Goal: Task Accomplishment & Management: Manage account settings

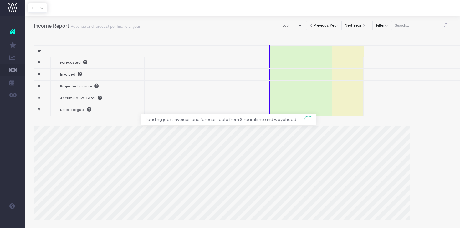
select select "job"
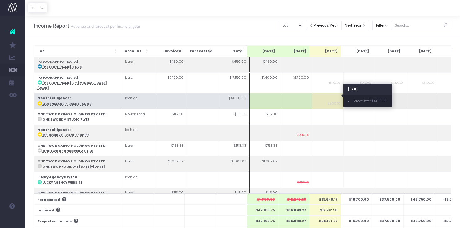
click at [328, 101] on small "$4,000.00" at bounding box center [334, 103] width 12 height 5
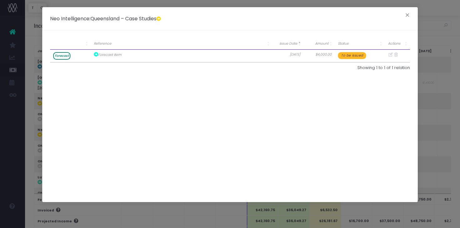
click at [397, 54] on icon at bounding box center [395, 54] width 5 height 5
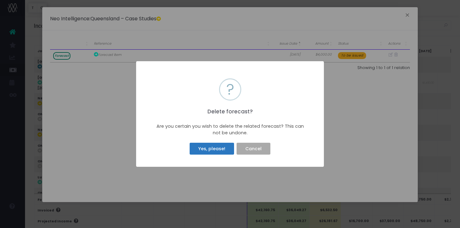
click at [229, 150] on button "Yes, please!" at bounding box center [211, 149] width 44 height 12
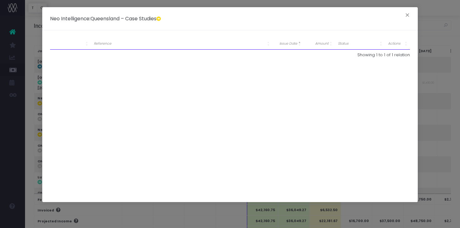
click at [405, 13] on button "×" at bounding box center [407, 16] width 13 height 10
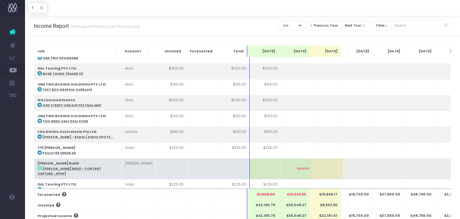
click at [319, 158] on td at bounding box center [327, 168] width 31 height 21
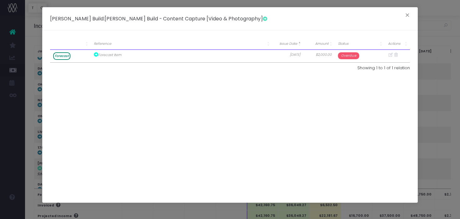
click at [108, 55] on th "Forecast Item" at bounding box center [181, 56] width 181 height 13
click at [104, 55] on th "Forecast Item" at bounding box center [181, 56] width 181 height 13
click at [321, 52] on th "$2,000.00" at bounding box center [318, 56] width 31 height 13
click at [291, 54] on th "[DATE]" at bounding box center [287, 56] width 31 height 13
click at [406, 18] on button "×" at bounding box center [407, 16] width 13 height 10
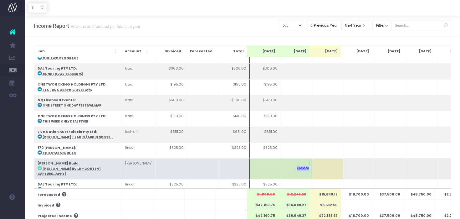
drag, startPoint x: 295, startPoint y: 154, endPoint x: 321, endPoint y: 156, distance: 26.4
click at [321, 158] on tr "[PERSON_NAME] Build : [PERSON_NAME] Build - Content Capture...aphy] [PERSON_NAM…" at bounding box center [329, 168] width 590 height 21
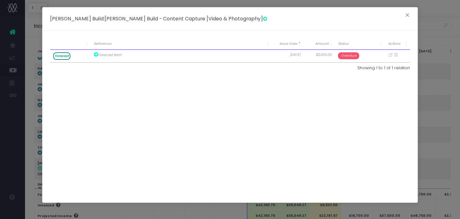
click at [283, 50] on th "[DATE]" at bounding box center [287, 56] width 31 height 13
click at [284, 53] on th "[DATE]" at bounding box center [287, 56] width 31 height 13
drag, startPoint x: 284, startPoint y: 53, endPoint x: 313, endPoint y: 53, distance: 28.8
click at [286, 53] on th "[DATE]" at bounding box center [287, 56] width 31 height 13
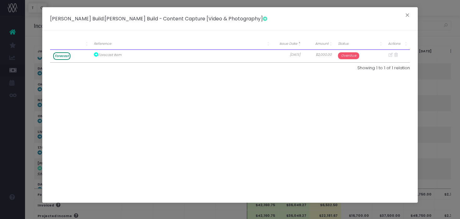
click at [313, 53] on th "$2,000.00" at bounding box center [318, 56] width 31 height 13
click at [316, 53] on th "$2,000.00" at bounding box center [318, 56] width 31 height 13
click at [287, 43] on span "Issue Date" at bounding box center [288, 43] width 18 height 5
click at [101, 52] on th "Forecast Item" at bounding box center [181, 56] width 181 height 13
click at [96, 54] on icon at bounding box center [96, 54] width 4 height 4
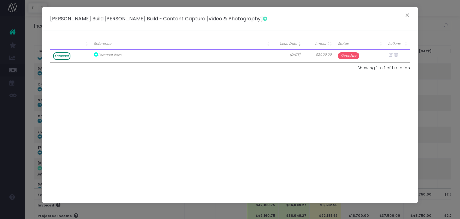
click at [59, 55] on span "Forecast" at bounding box center [61, 56] width 17 height 8
click at [410, 14] on button "×" at bounding box center [407, 16] width 13 height 10
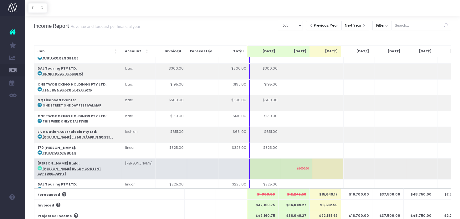
click at [316, 158] on td at bounding box center [327, 168] width 31 height 21
